Goal: Transaction & Acquisition: Book appointment/travel/reservation

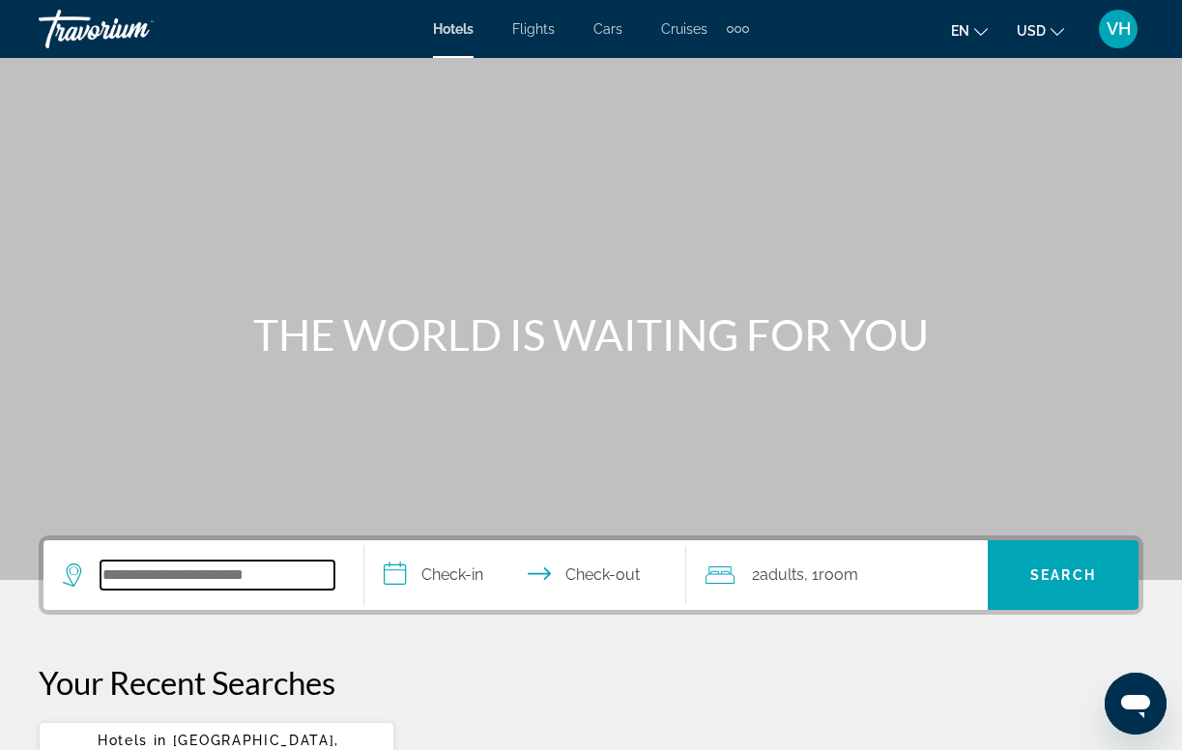
click at [201, 565] on input "Search widget" at bounding box center [217, 574] width 234 height 29
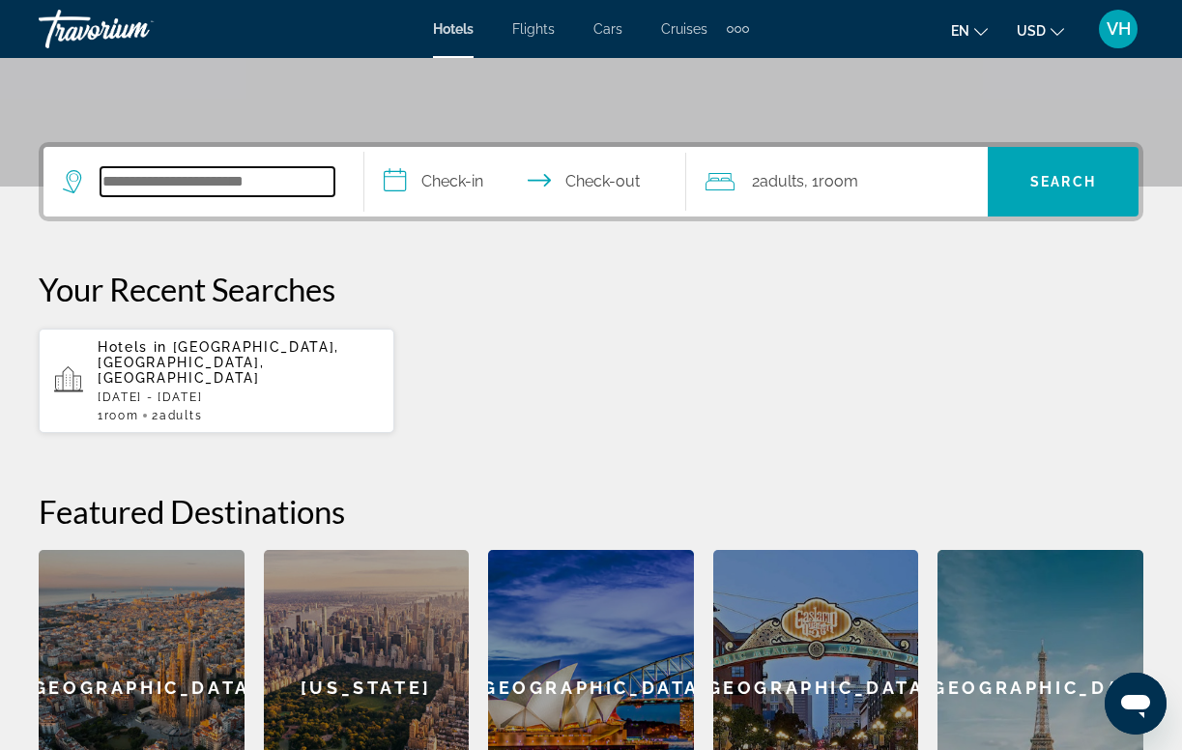
scroll to position [472, 0]
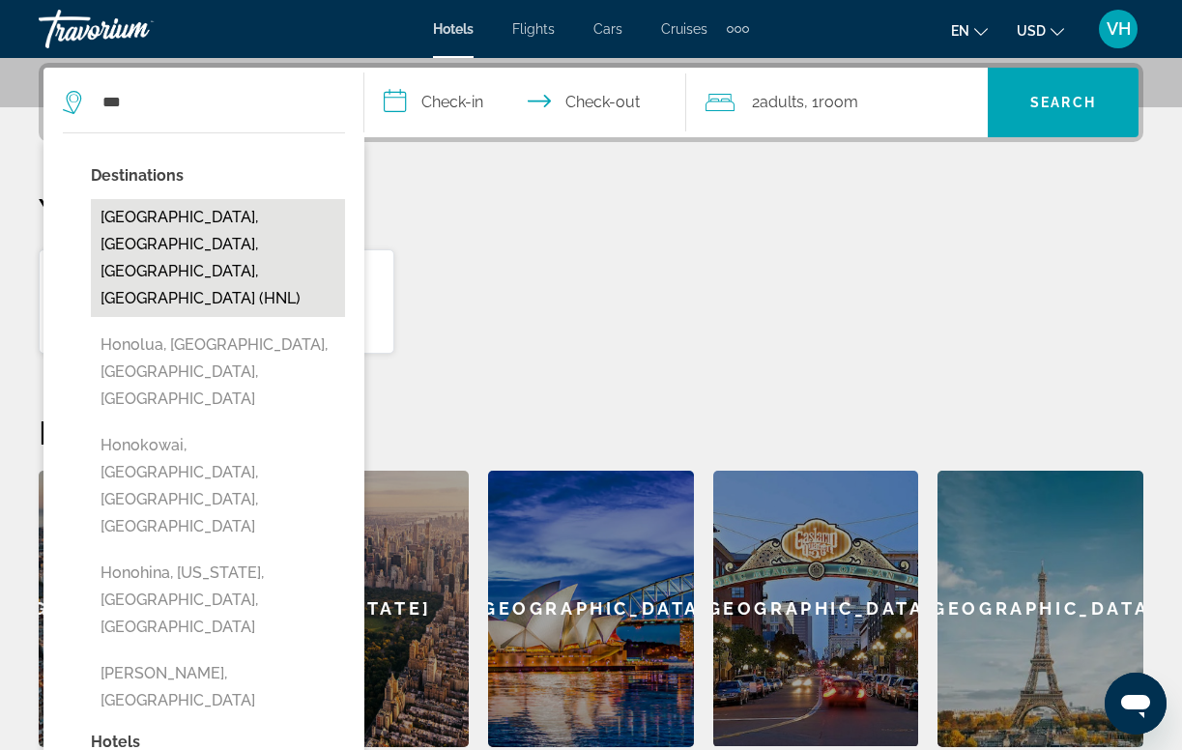
drag, startPoint x: 201, startPoint y: 565, endPoint x: 212, endPoint y: 223, distance: 342.2
click at [212, 223] on button "[GEOGRAPHIC_DATA], [GEOGRAPHIC_DATA], [GEOGRAPHIC_DATA], [GEOGRAPHIC_DATA] (HNL)" at bounding box center [218, 258] width 254 height 118
type input "**********"
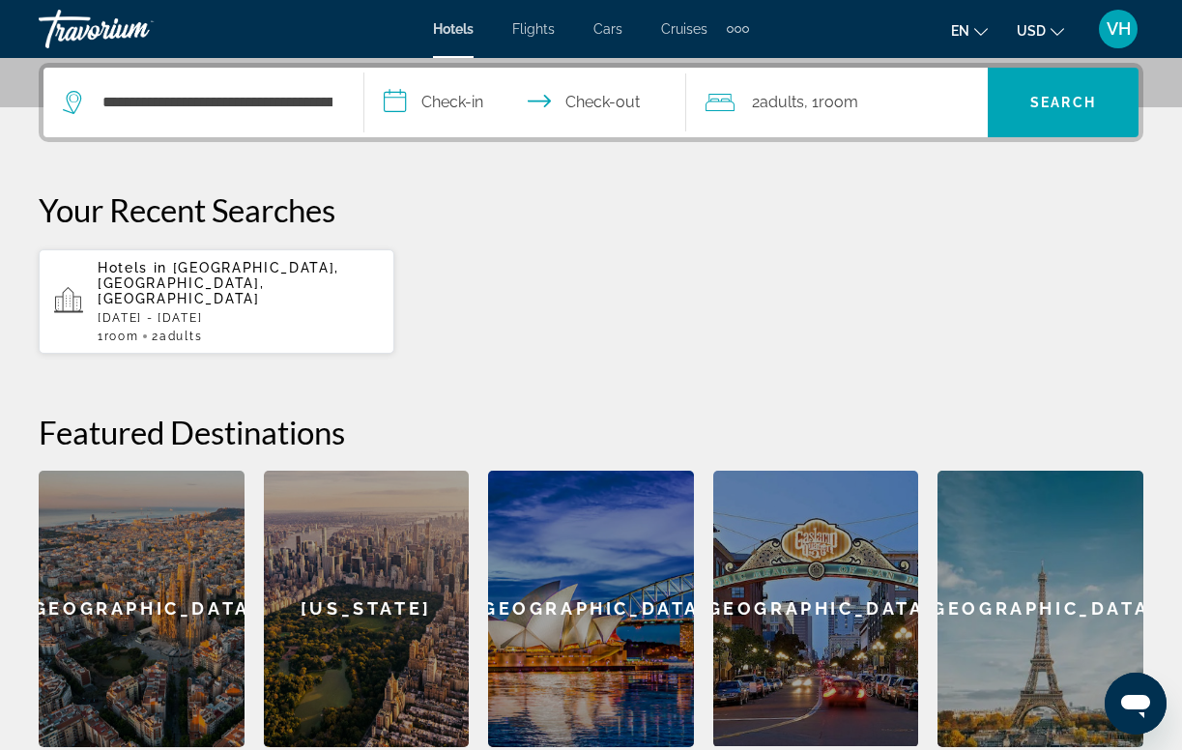
click at [470, 98] on input "**********" at bounding box center [528, 105] width 329 height 75
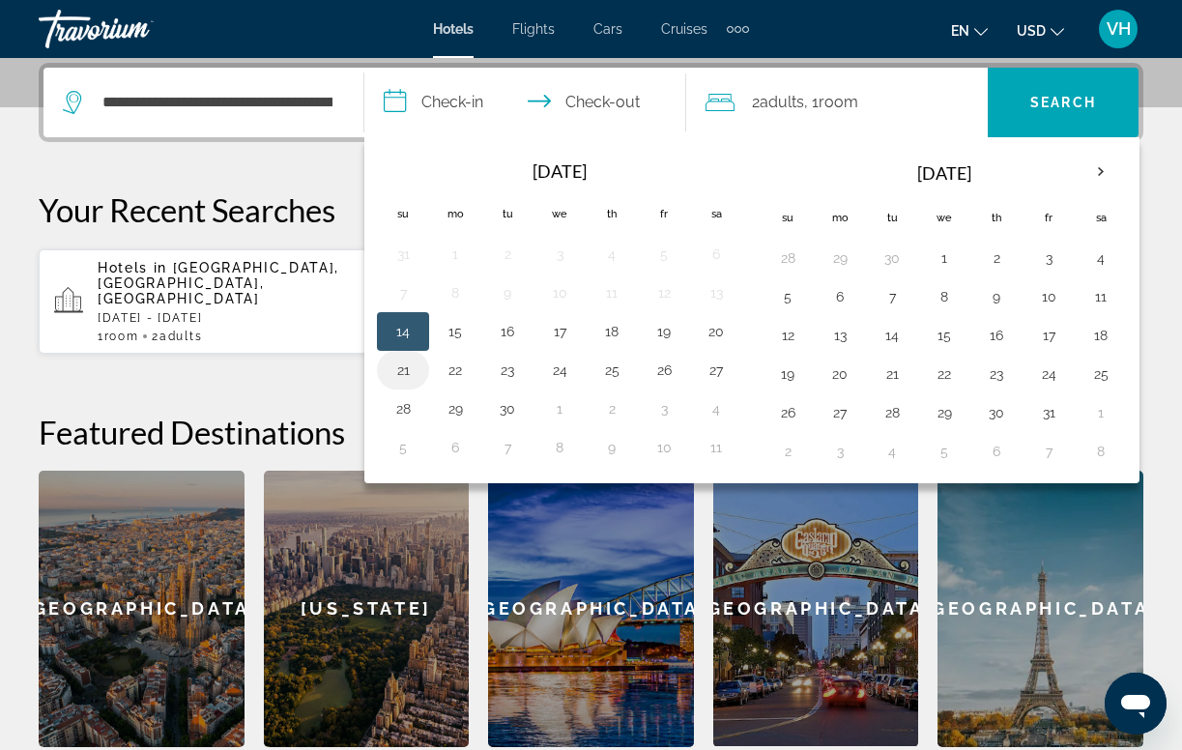
click at [401, 363] on button "21" at bounding box center [402, 370] width 31 height 27
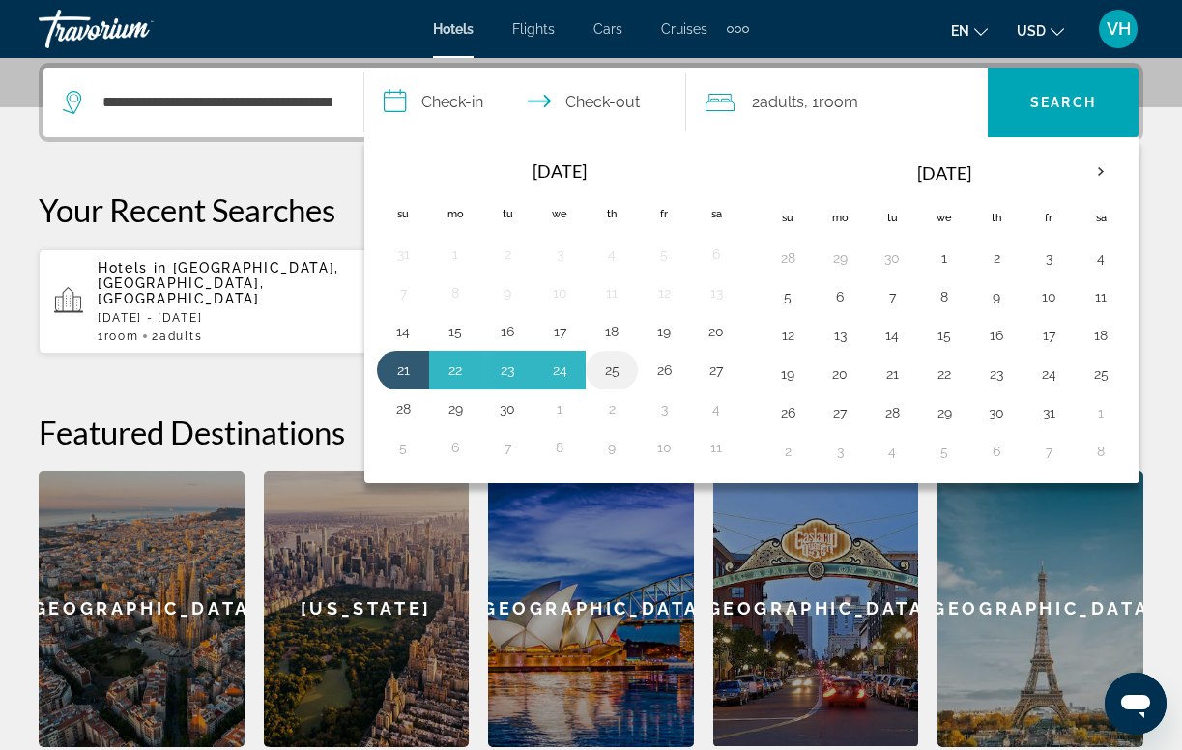
click at [613, 371] on button "25" at bounding box center [611, 370] width 31 height 27
type input "**********"
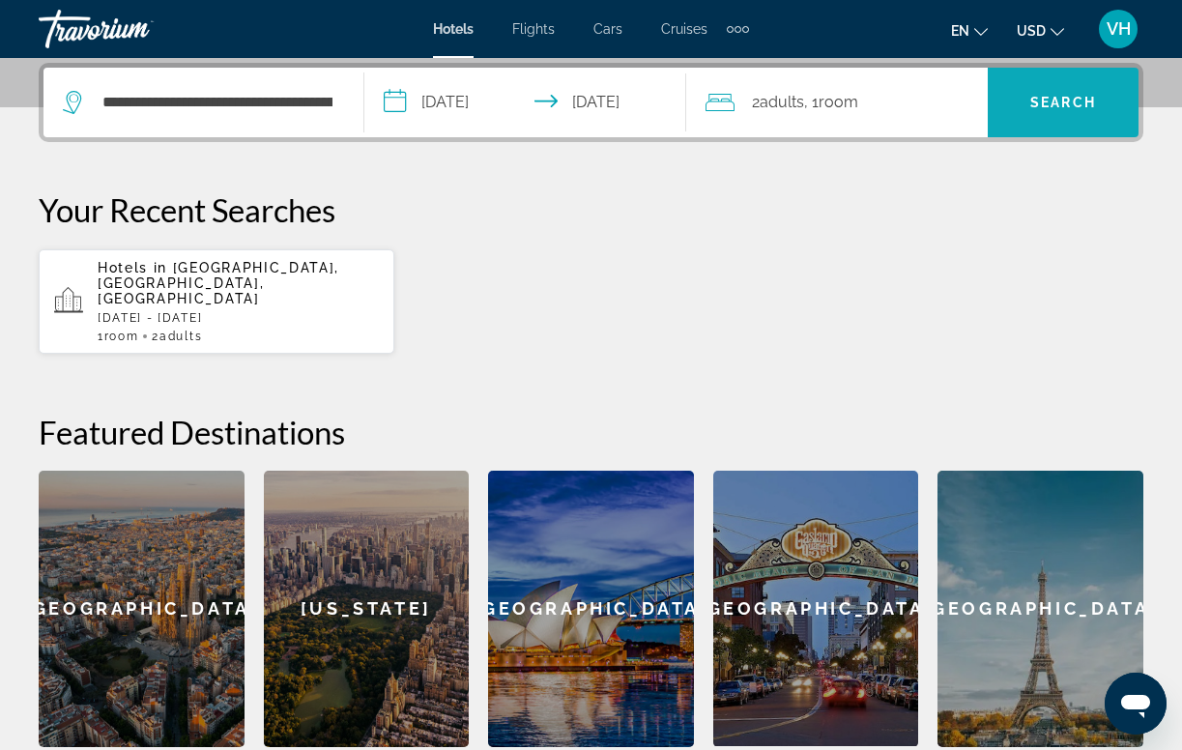
click at [1065, 97] on span "Search" at bounding box center [1063, 102] width 66 height 15
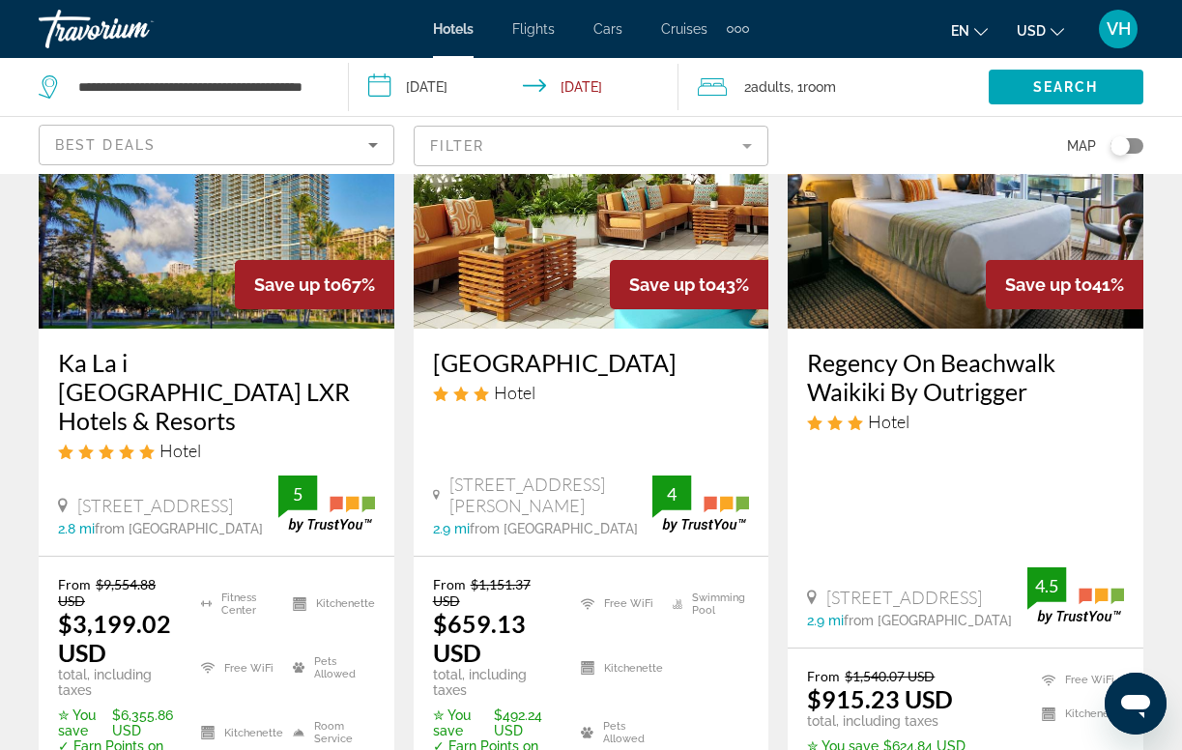
scroll to position [202, 0]
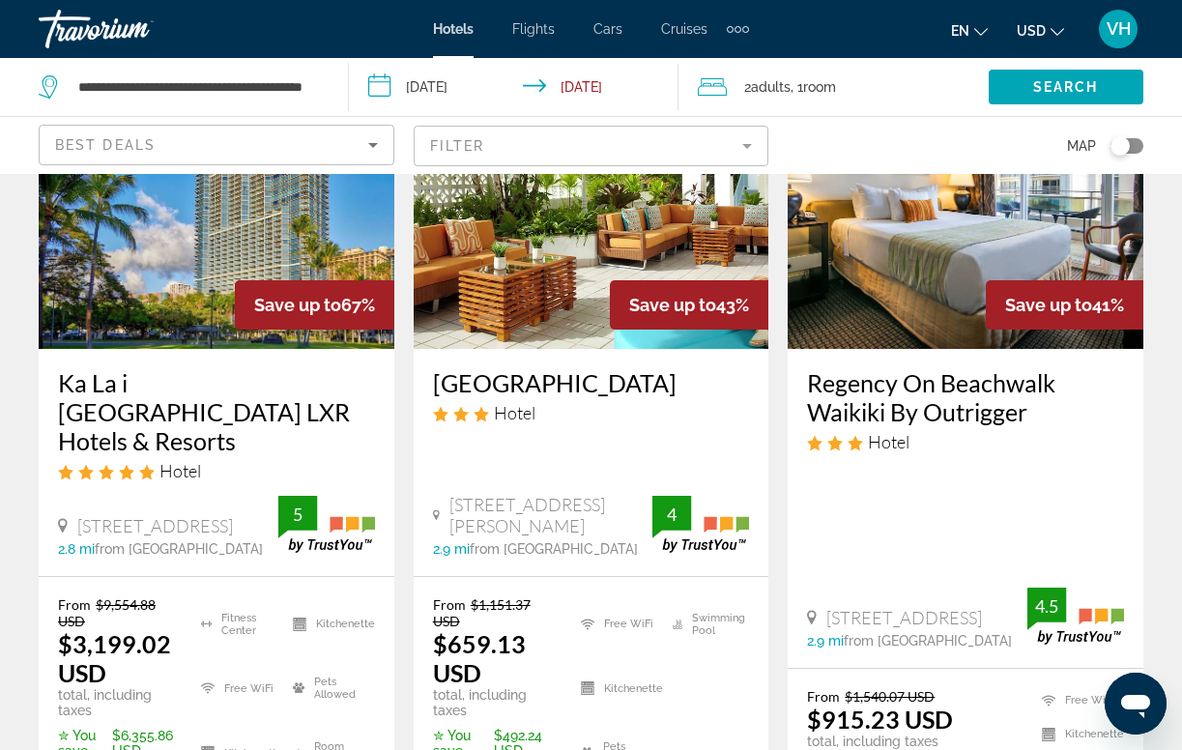
click at [742, 143] on mat-form-field "Filter" at bounding box center [592, 146] width 356 height 41
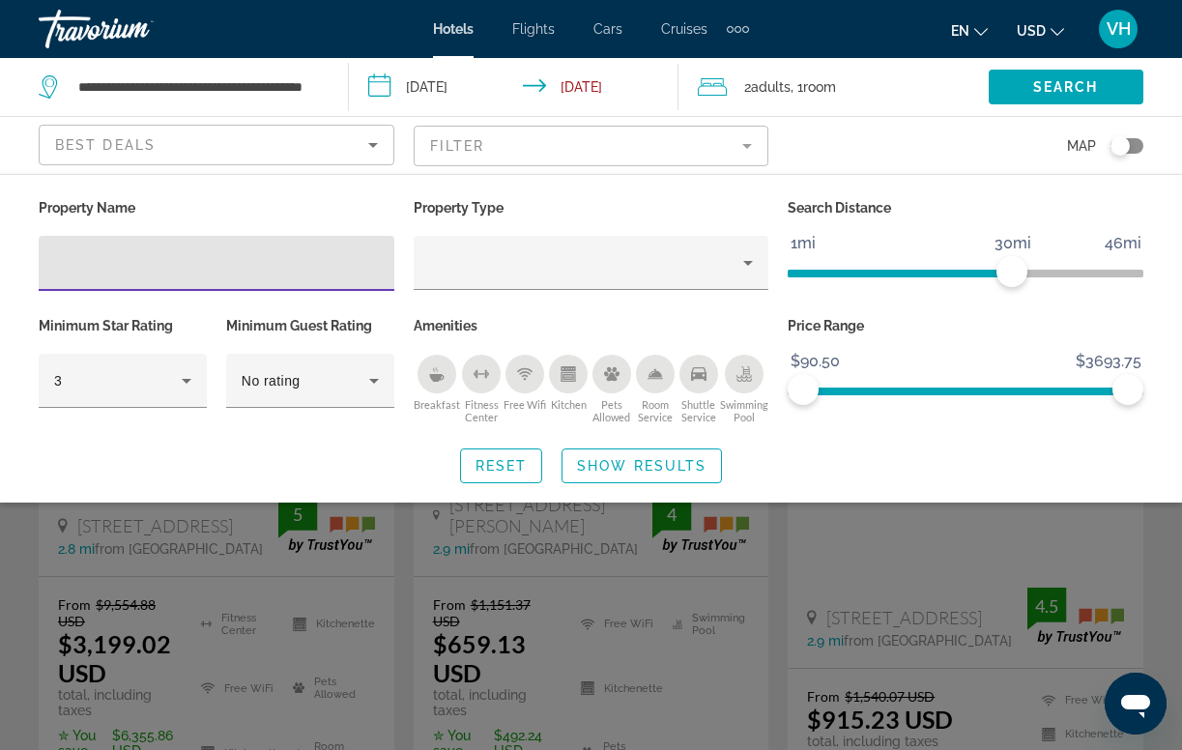
click at [435, 374] on icon "Breakfast" at bounding box center [436, 378] width 14 height 8
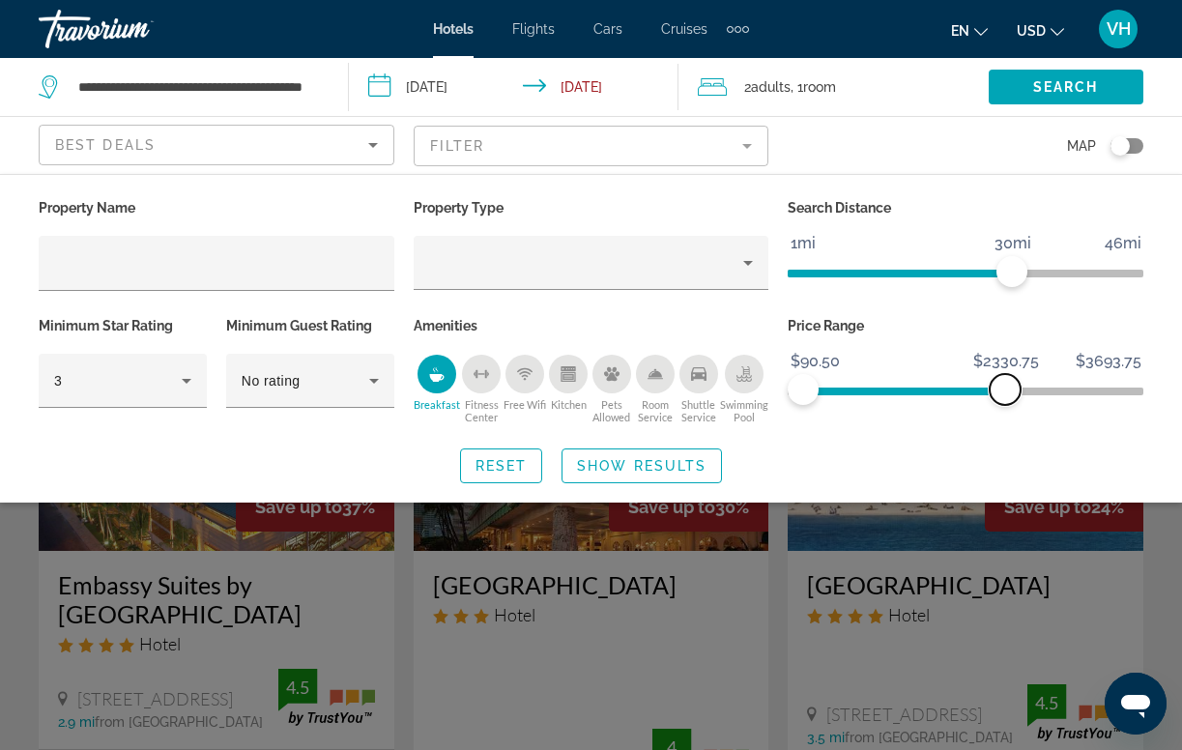
drag, startPoint x: 1128, startPoint y: 386, endPoint x: 1004, endPoint y: 391, distance: 123.8
click at [1004, 391] on span "ngx-slider-max" at bounding box center [1004, 389] width 31 height 31
click at [653, 458] on span "Show Results" at bounding box center [641, 465] width 129 height 15
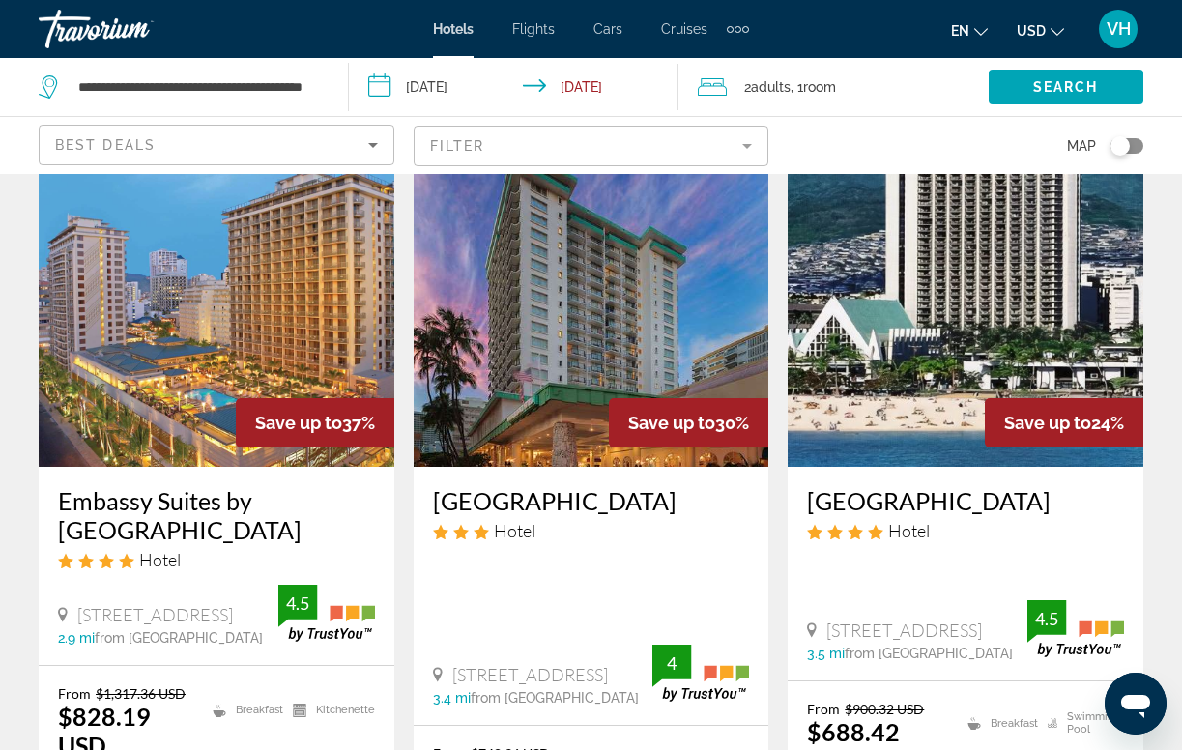
scroll to position [98, 0]
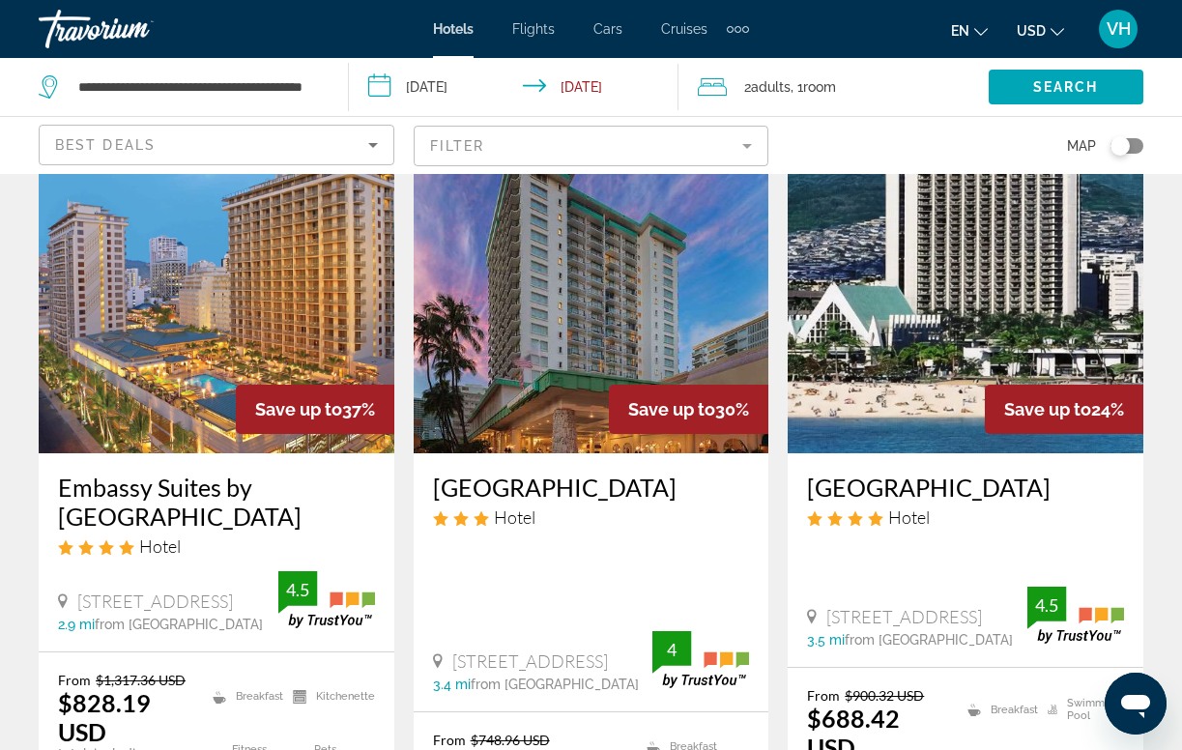
click at [580, 253] on img "Main content" at bounding box center [592, 298] width 356 height 309
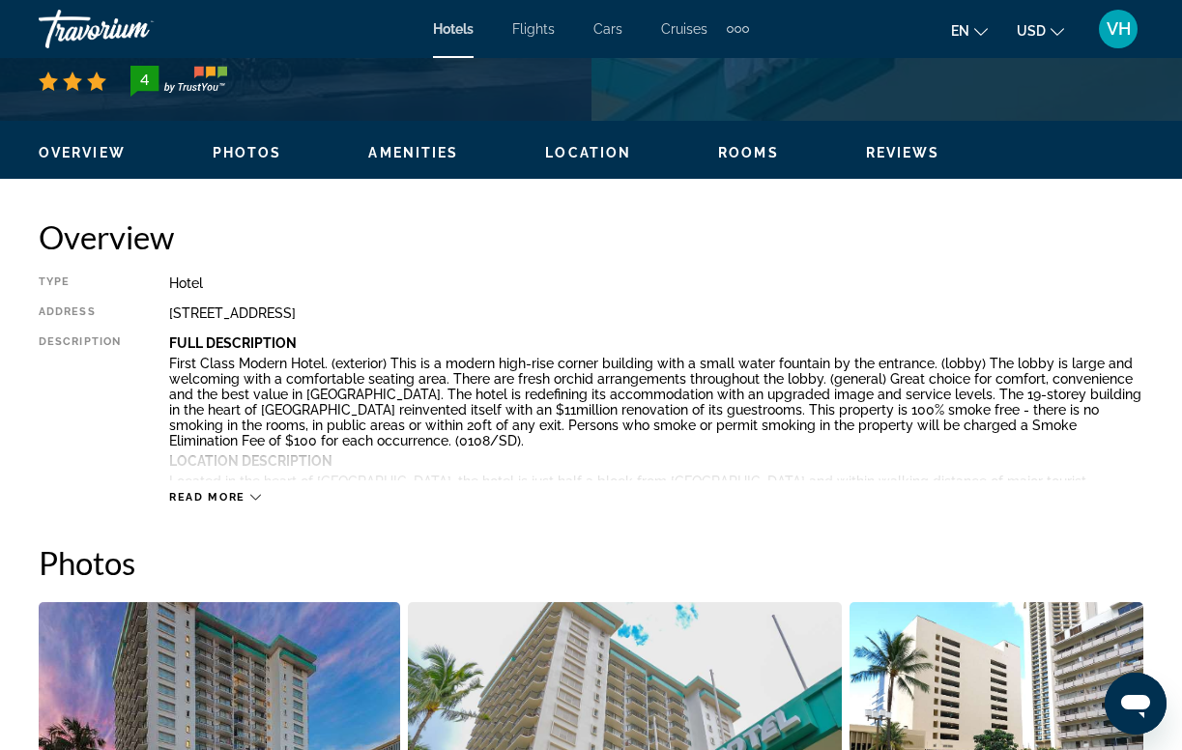
scroll to position [870, 0]
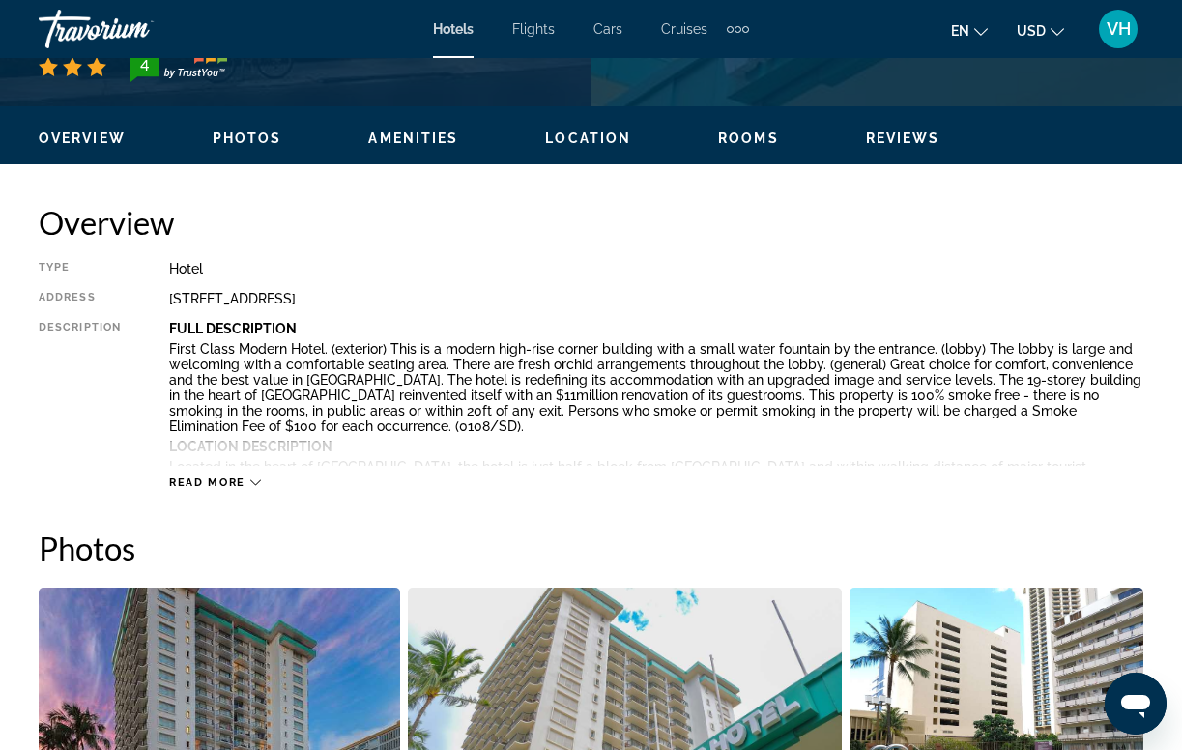
click at [252, 480] on icon "Main content" at bounding box center [255, 483] width 11 height 6
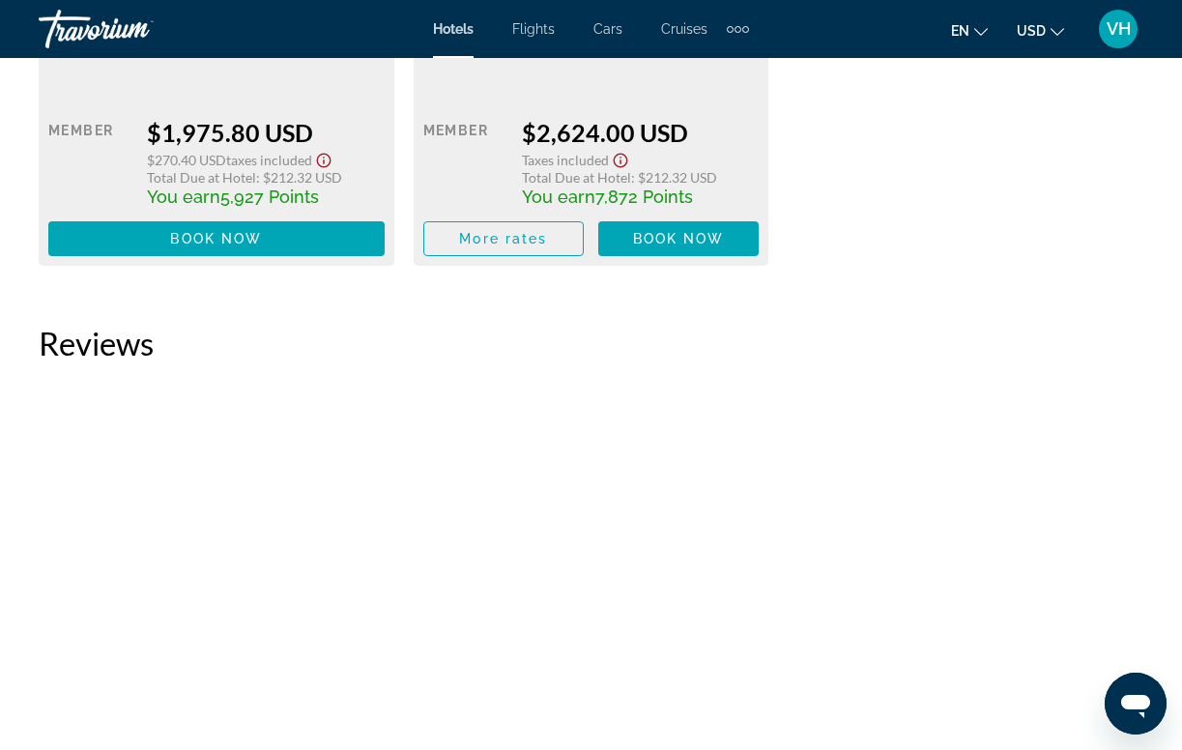
scroll to position [7467, 0]
